Goal: Navigation & Orientation: Understand site structure

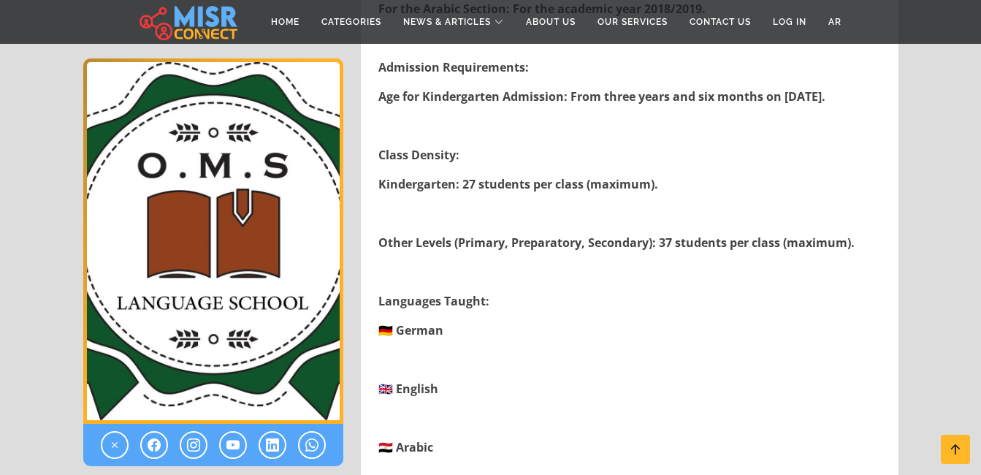
scroll to position [662, 0]
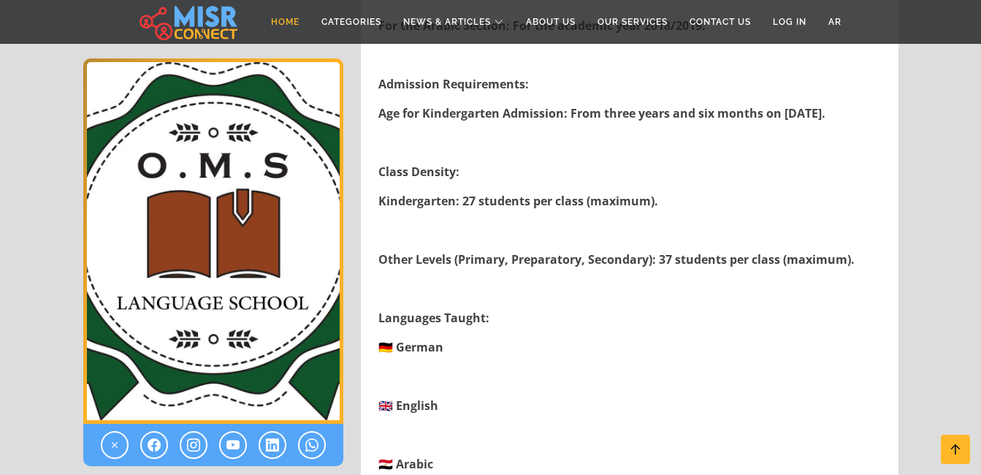
click at [281, 24] on link "Home" at bounding box center [285, 22] width 50 height 28
click at [553, 20] on link "About Us" at bounding box center [551, 22] width 72 height 28
